Goal: Transaction & Acquisition: Purchase product/service

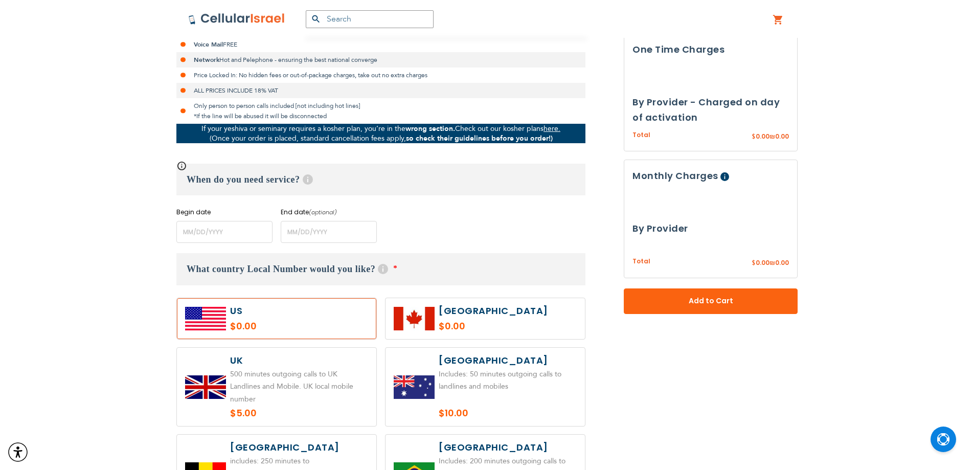
scroll to position [368, 0]
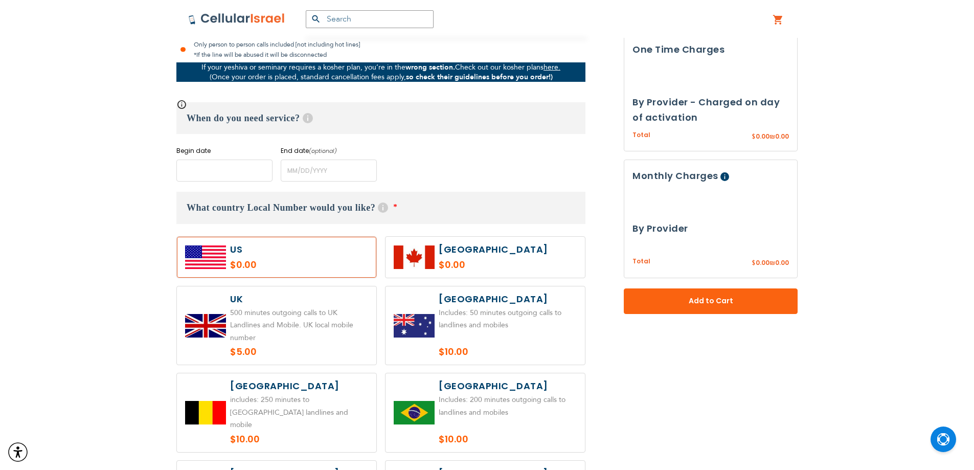
click at [231, 177] on input "name" at bounding box center [224, 171] width 96 height 22
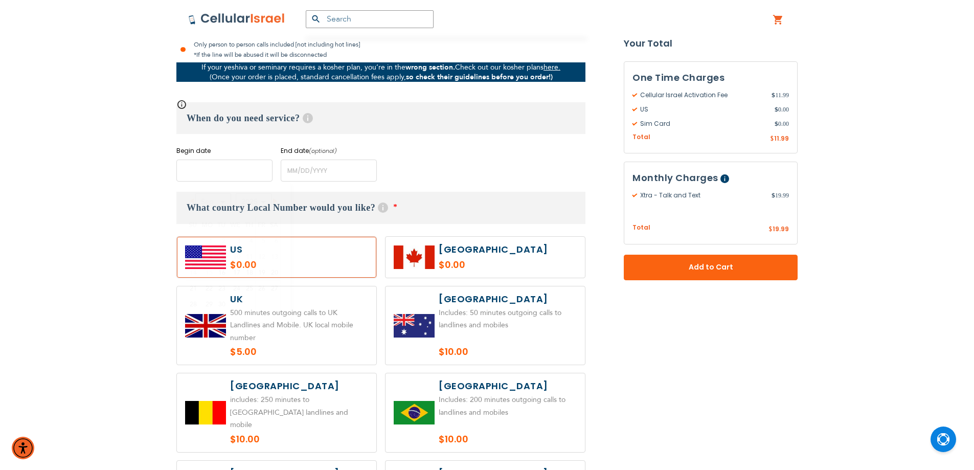
click at [178, 176] on input "name" at bounding box center [224, 171] width 96 height 22
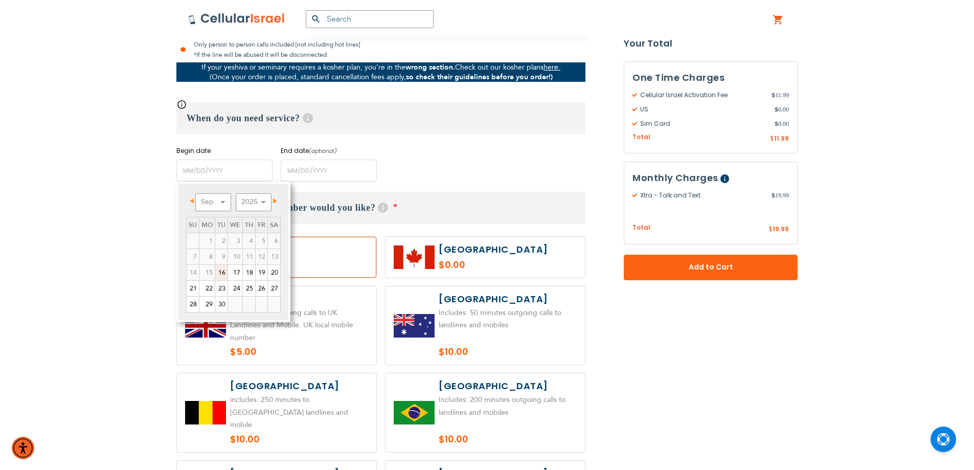
click at [221, 274] on link "16" at bounding box center [221, 272] width 12 height 15
type input "[DATE]"
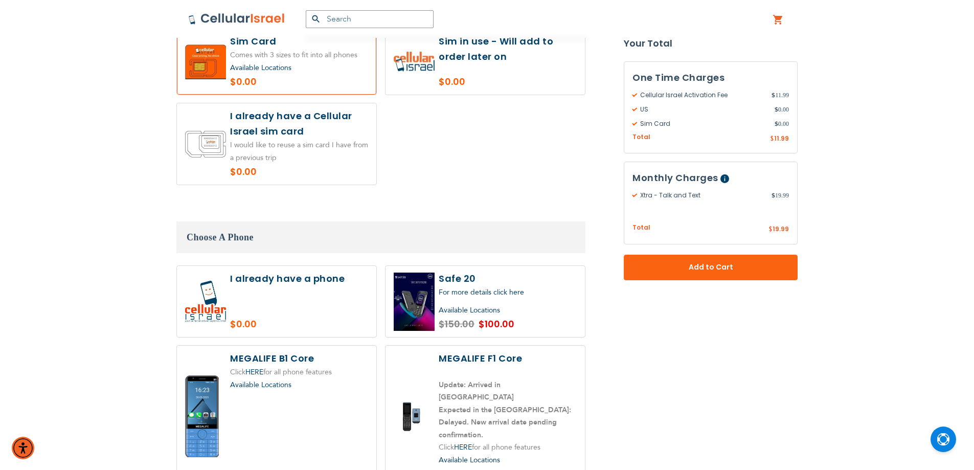
scroll to position [1084, 0]
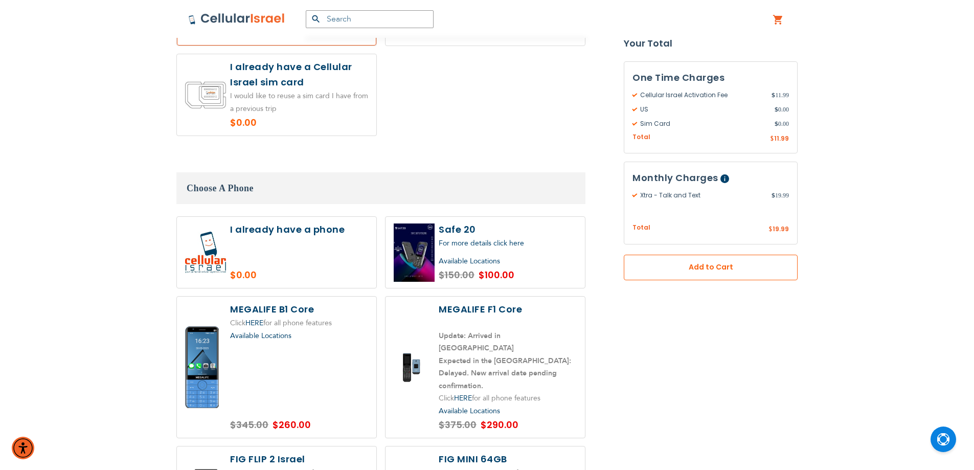
click at [665, 270] on span "Add to Cart" at bounding box center [711, 267] width 106 height 11
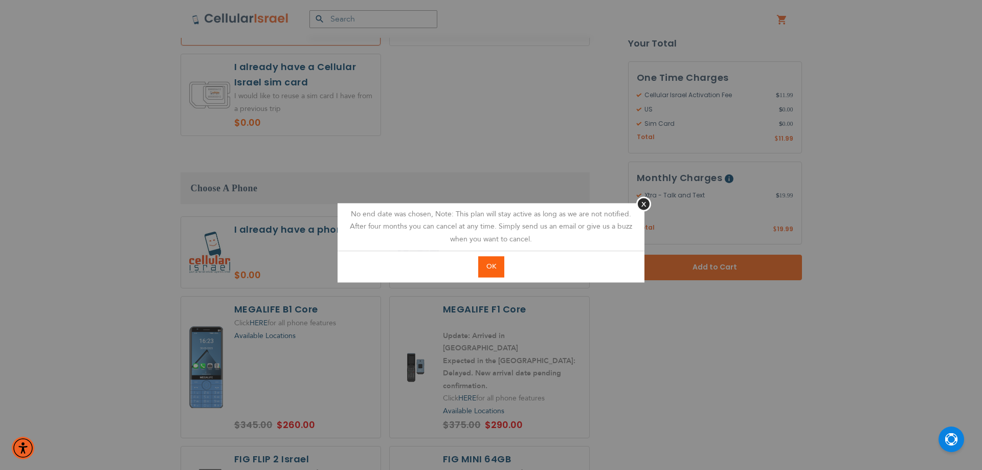
click at [497, 267] on button "OK" at bounding box center [491, 266] width 26 height 21
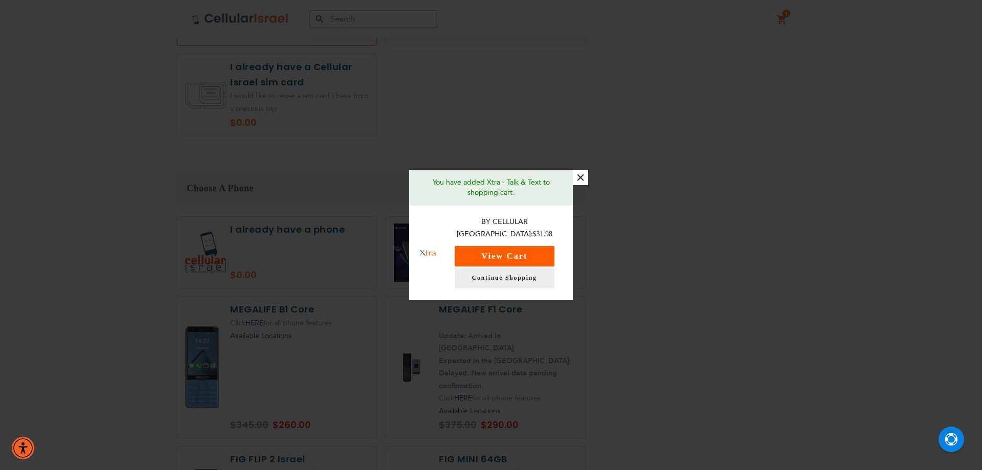
click at [543, 246] on button "View Cart" at bounding box center [505, 256] width 100 height 20
